Goal: Transaction & Acquisition: Purchase product/service

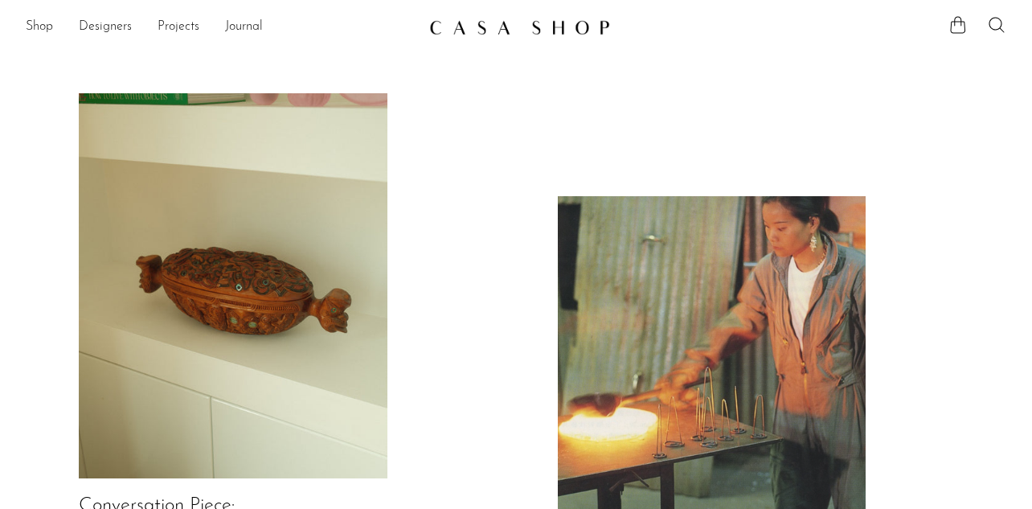
scroll to position [163, 0]
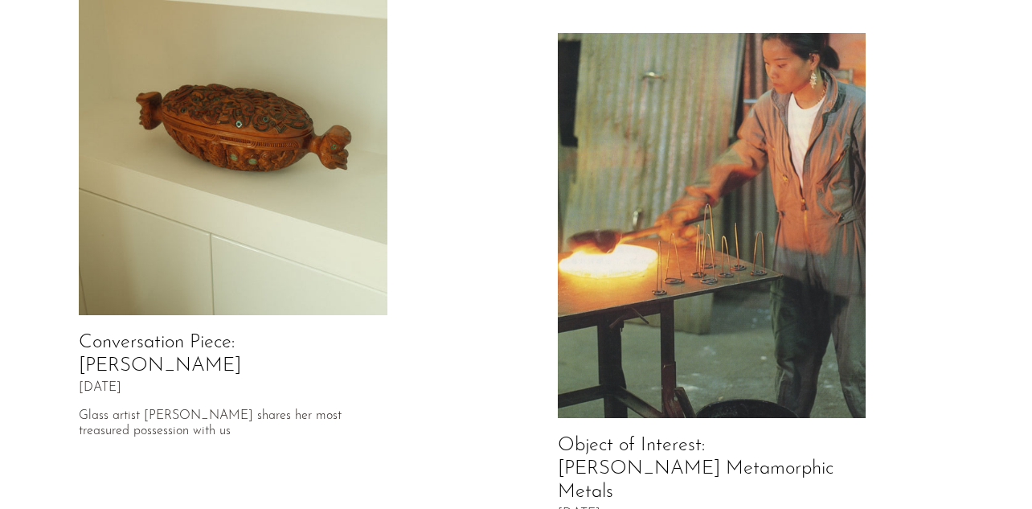
click at [795, 141] on img at bounding box center [712, 226] width 309 height 386
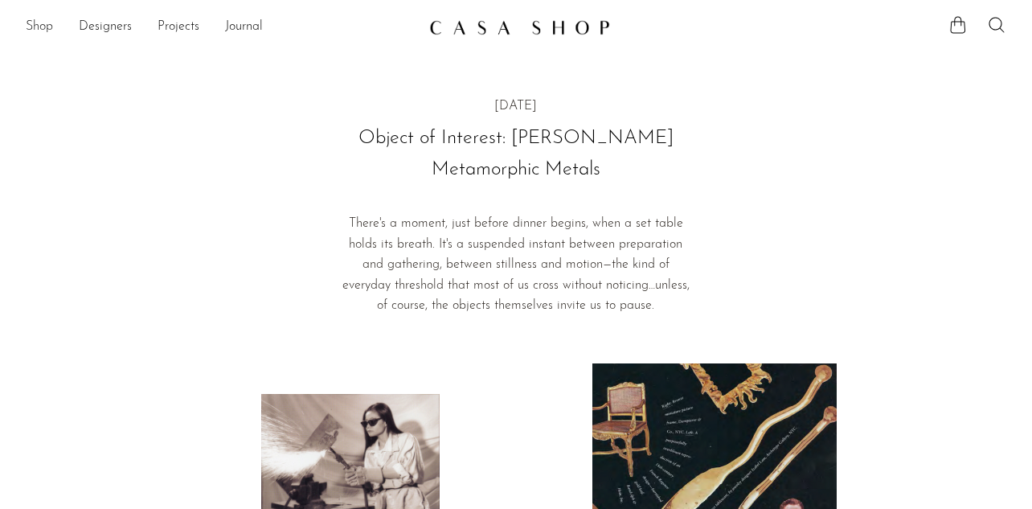
click at [36, 27] on link "Shop" at bounding box center [39, 27] width 27 height 21
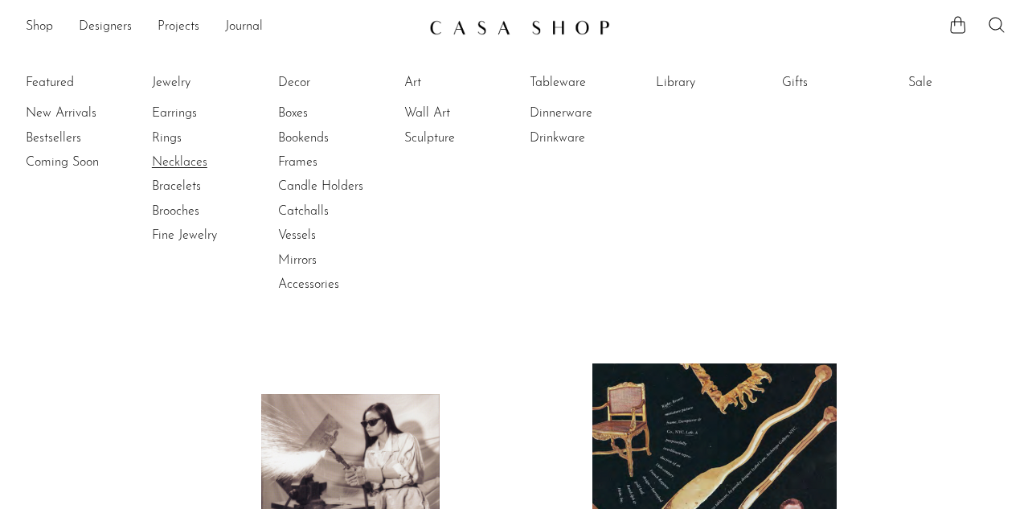
click at [164, 164] on link "Necklaces" at bounding box center [212, 163] width 121 height 18
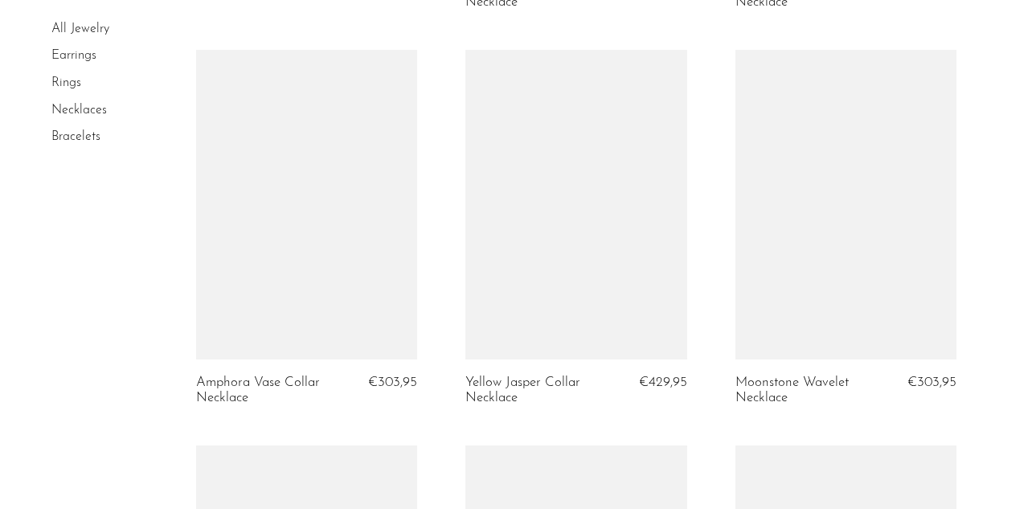
scroll to position [3489, 0]
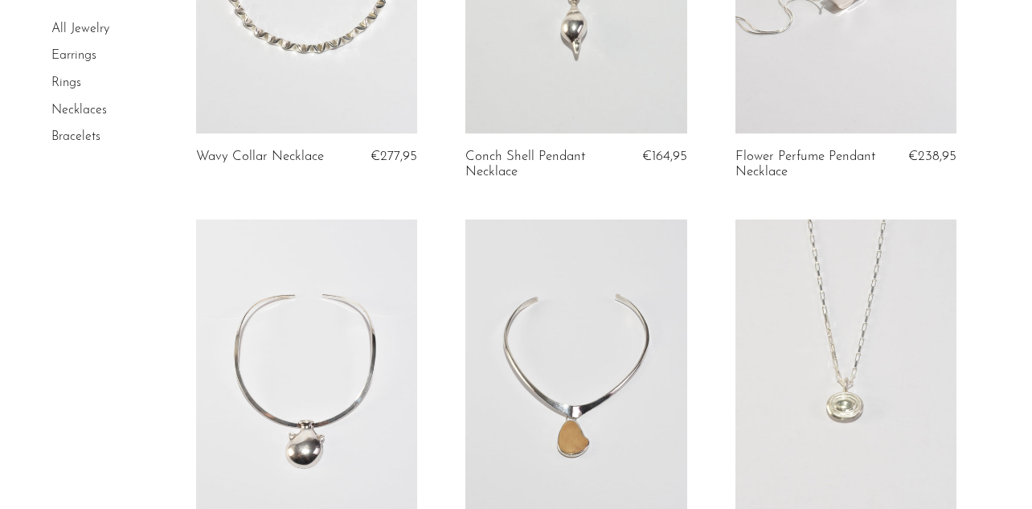
click at [854, 367] on link at bounding box center [846, 373] width 221 height 309
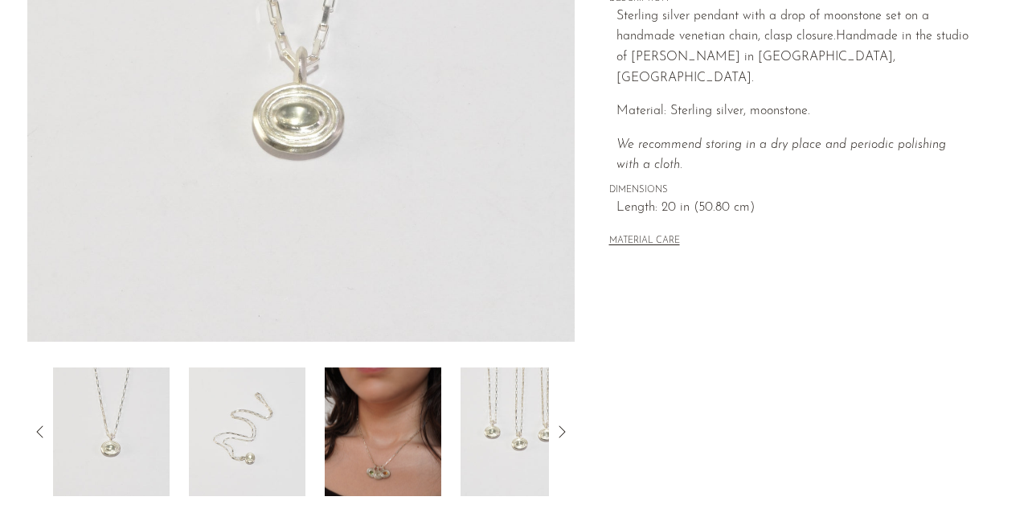
scroll to position [338, 0]
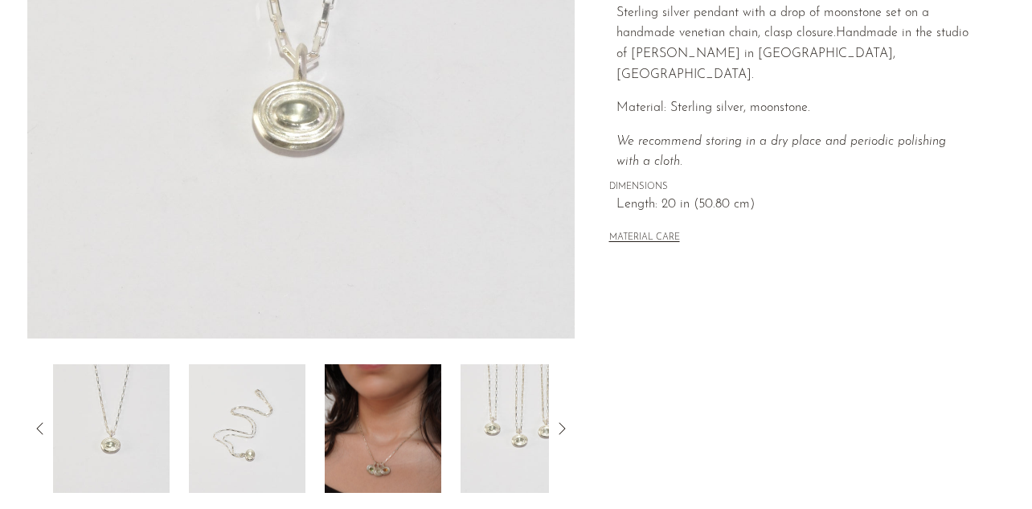
click at [369, 442] on img at bounding box center [383, 428] width 117 height 129
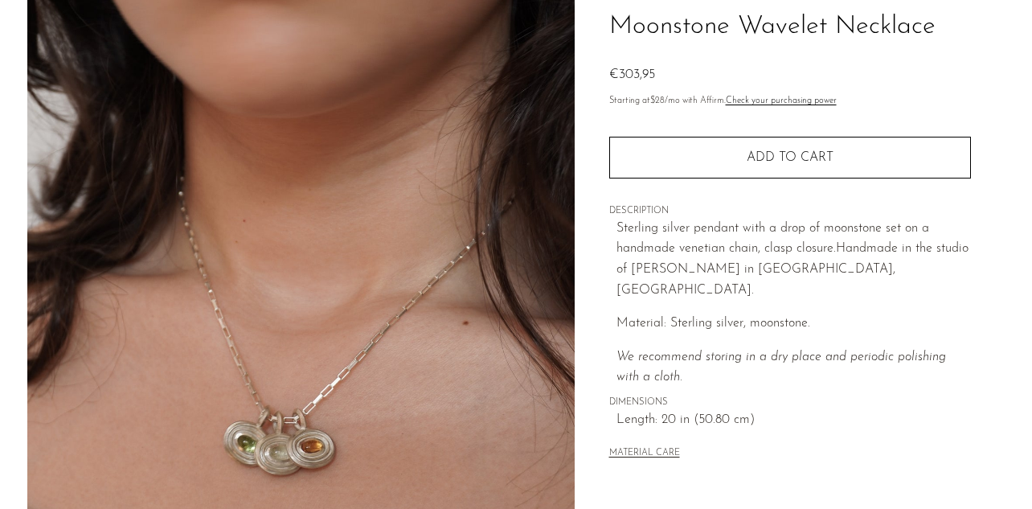
scroll to position [122, 0]
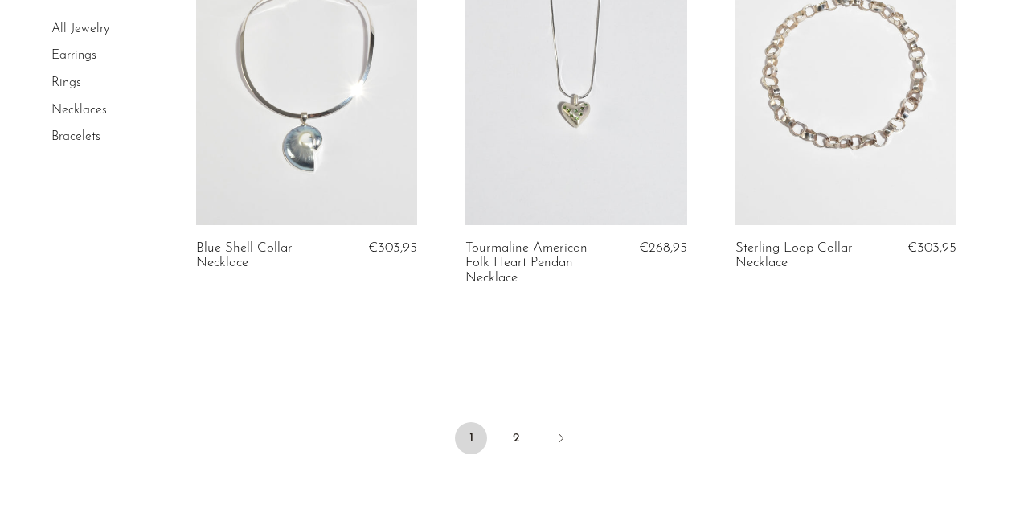
scroll to position [4583, 0]
click at [510, 441] on link "2" at bounding box center [516, 440] width 32 height 32
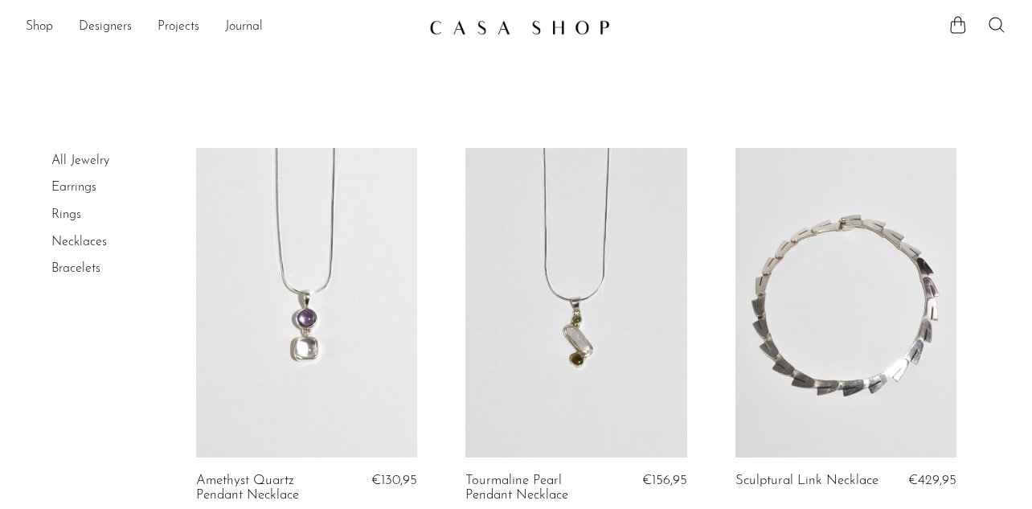
click at [73, 219] on link "Rings" at bounding box center [66, 214] width 30 height 13
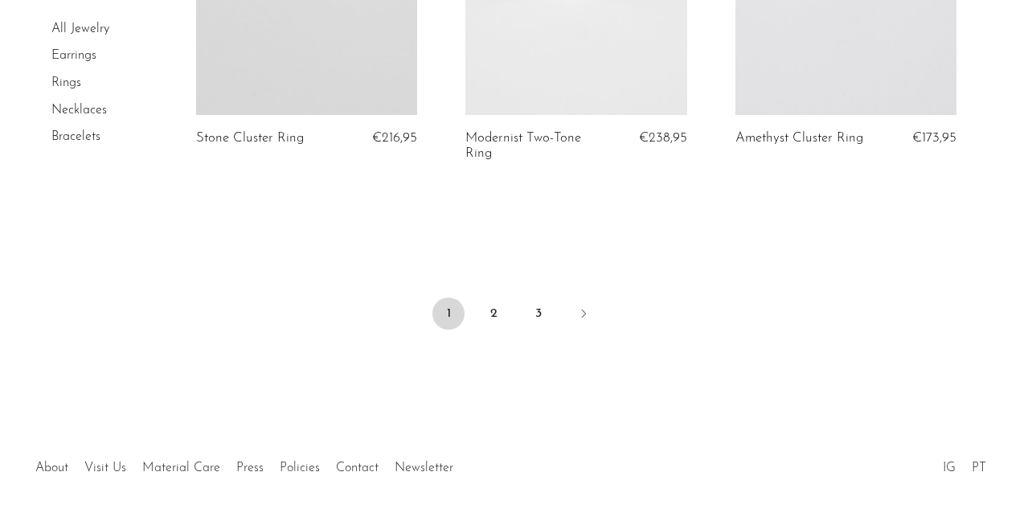
scroll to position [4702, 0]
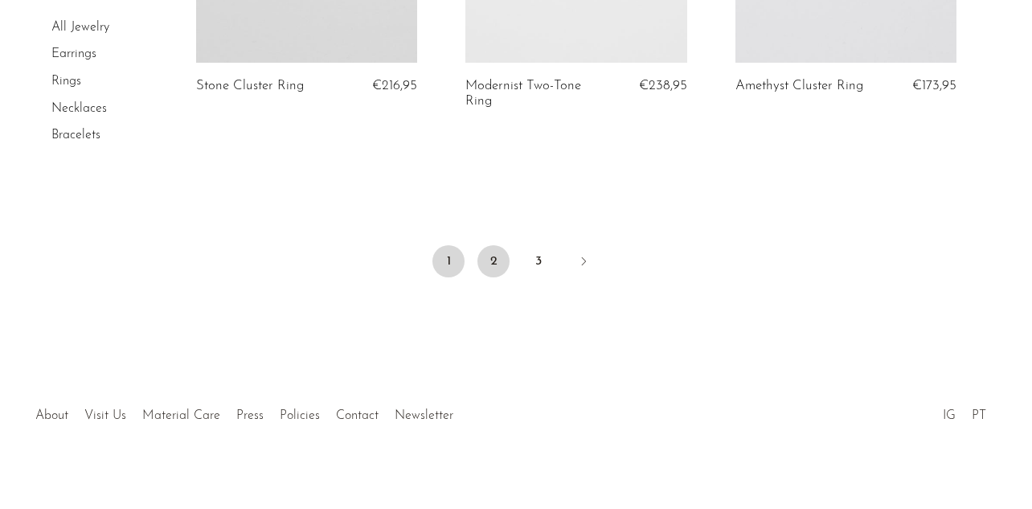
click at [502, 248] on link "2" at bounding box center [493, 261] width 32 height 32
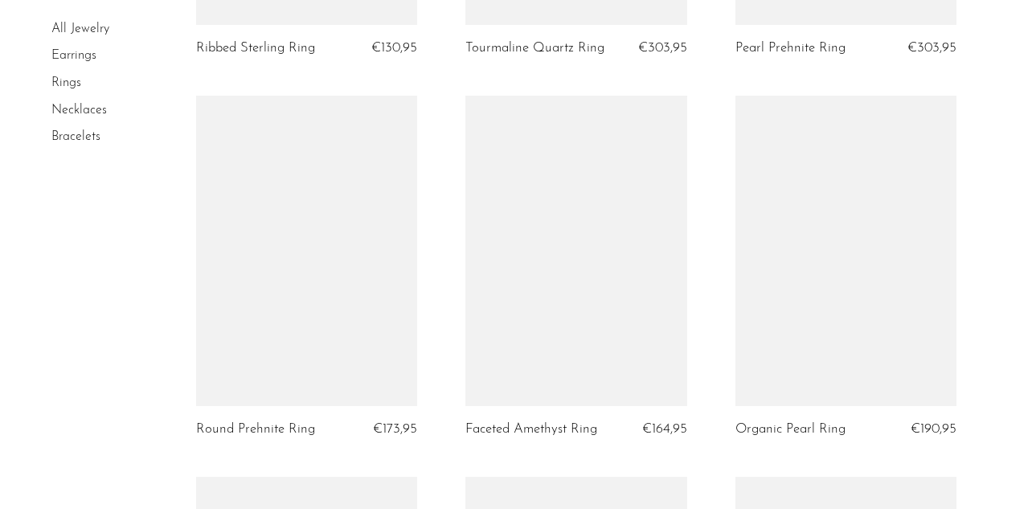
scroll to position [2780, 0]
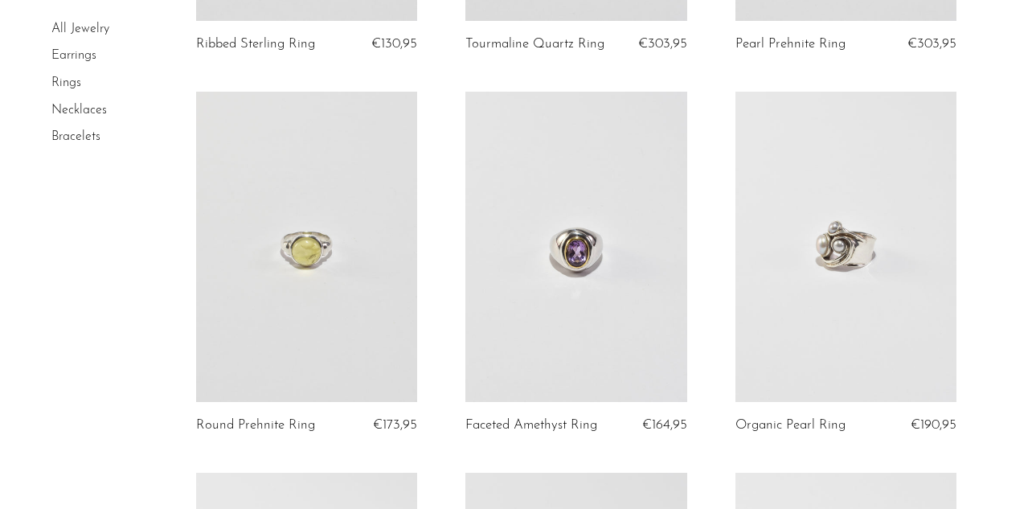
click at [346, 229] on link at bounding box center [306, 246] width 221 height 309
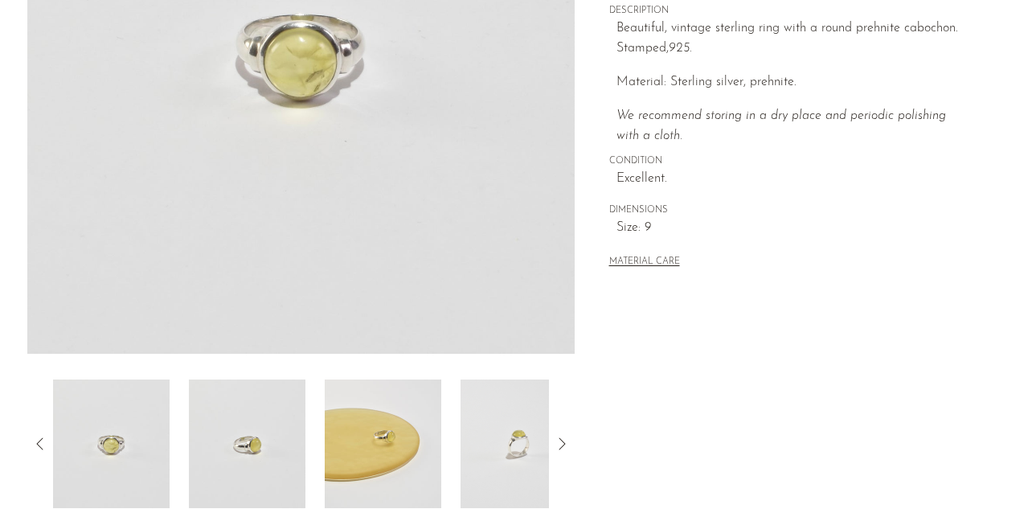
scroll to position [364, 0]
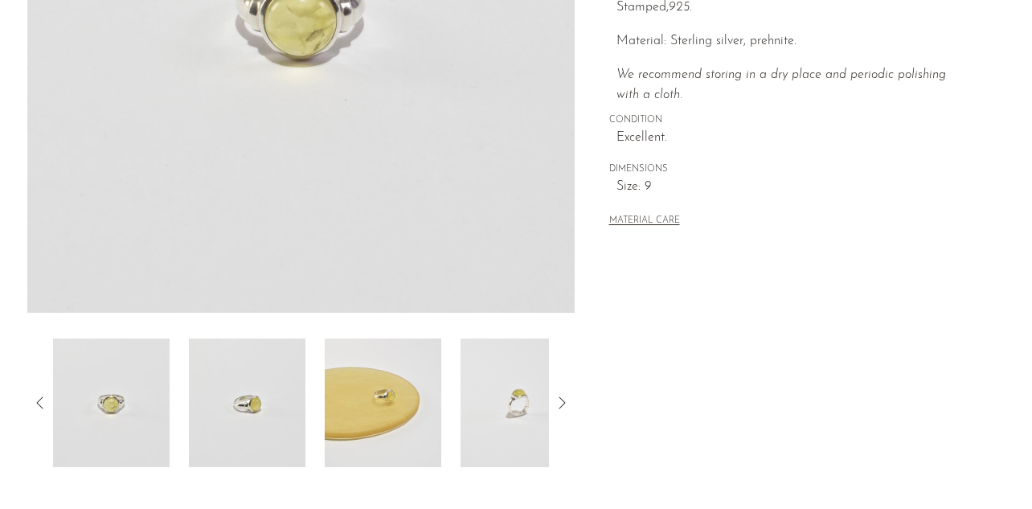
click at [267, 431] on img at bounding box center [247, 402] width 117 height 129
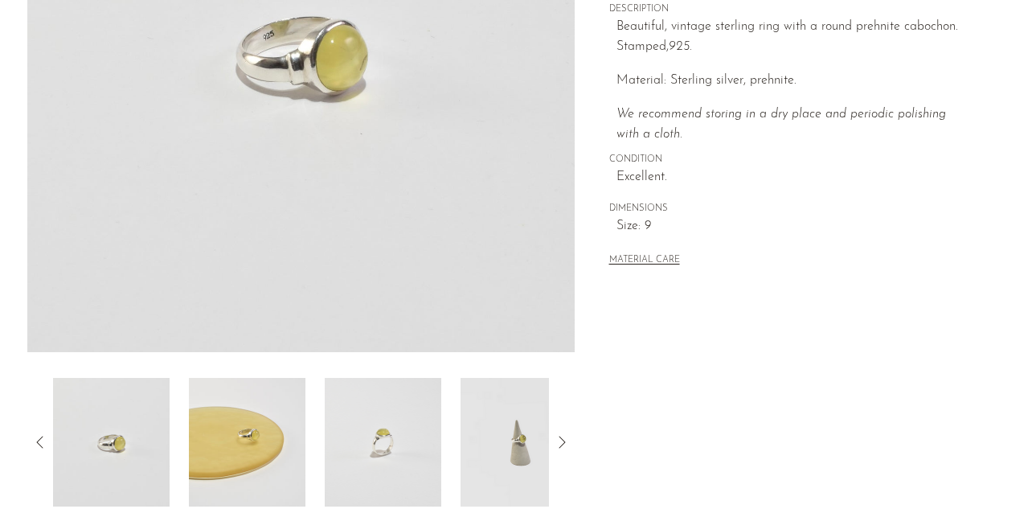
scroll to position [326, 0]
click at [267, 431] on img at bounding box center [247, 441] width 117 height 129
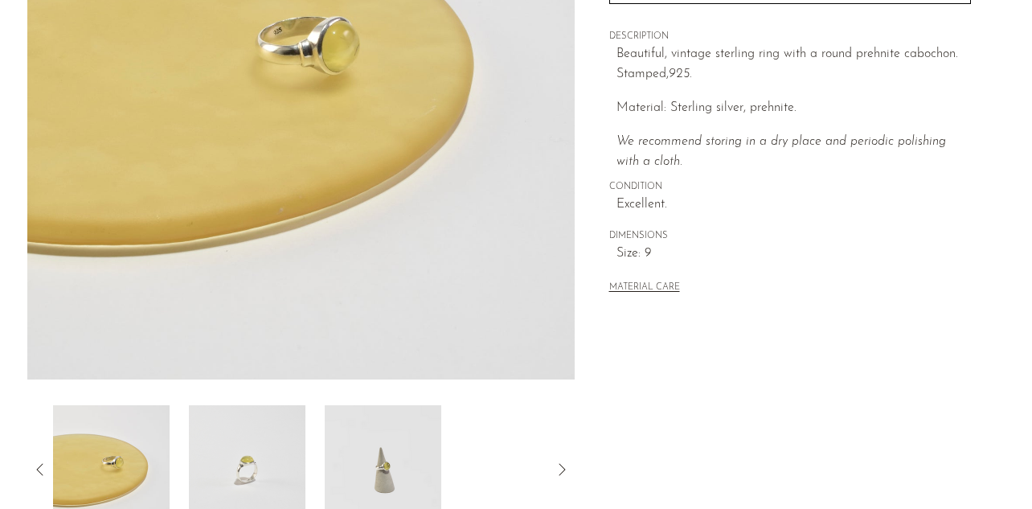
scroll to position [297, 0]
click at [267, 431] on img at bounding box center [247, 469] width 117 height 129
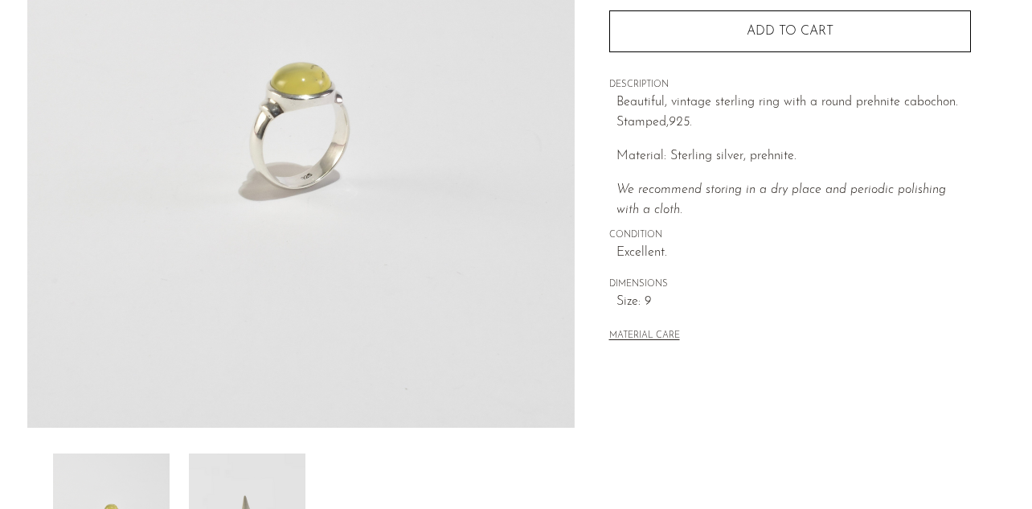
scroll to position [247, 0]
